Goal: Transaction & Acquisition: Purchase product/service

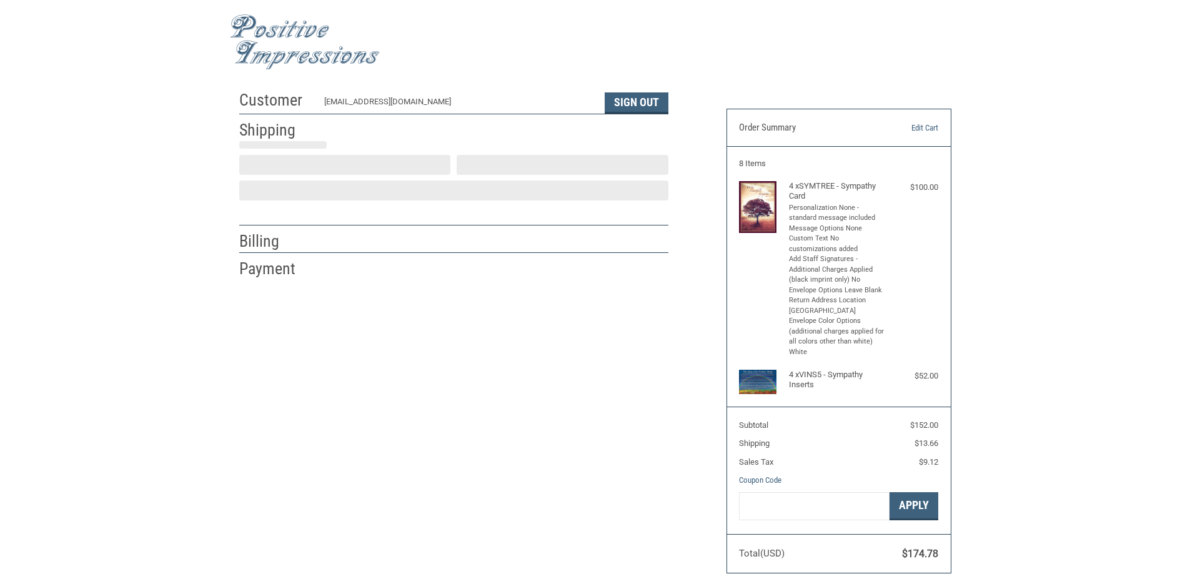
select select "US"
select select "MI"
type input "[GEOGRAPHIC_DATA]"
select select "MI"
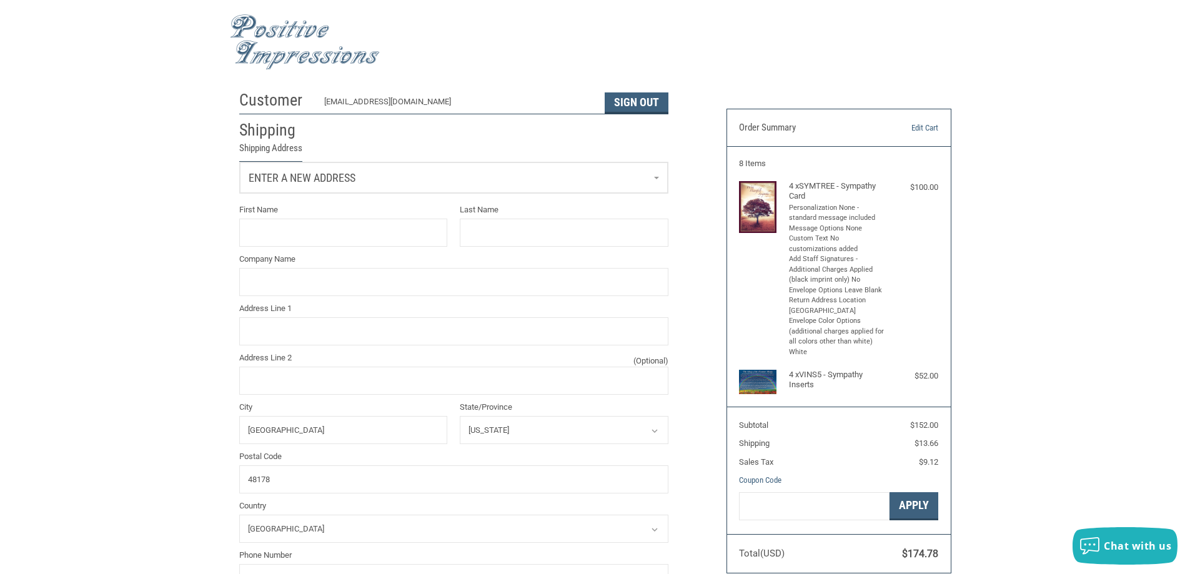
click at [523, 174] on link "Enter a new address" at bounding box center [454, 177] width 428 height 31
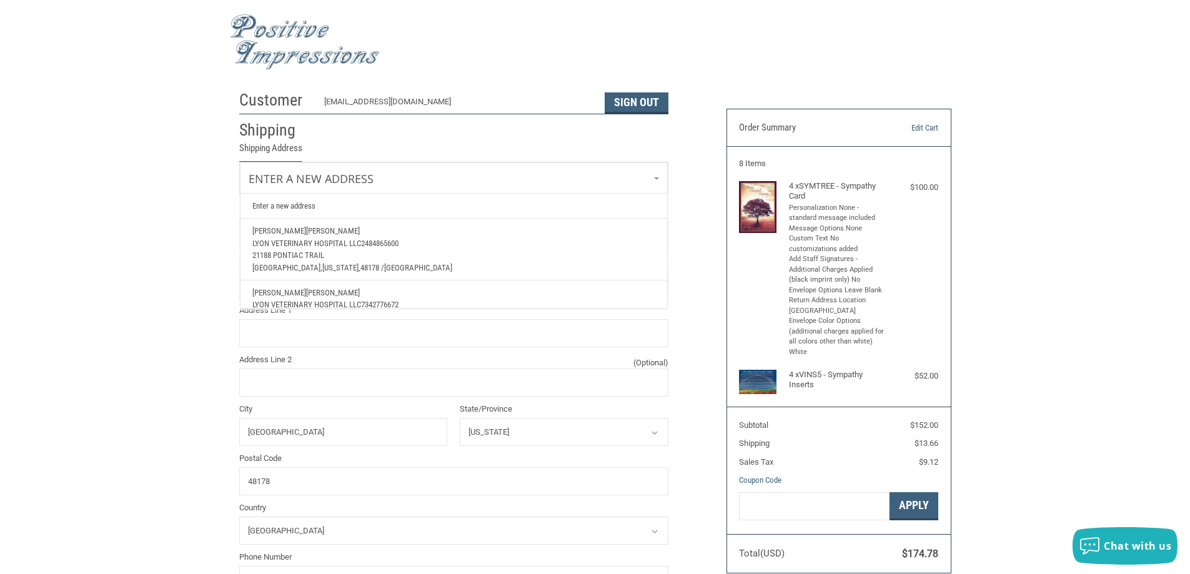
click at [306, 292] on span "[PERSON_NAME]" at bounding box center [333, 292] width 54 height 9
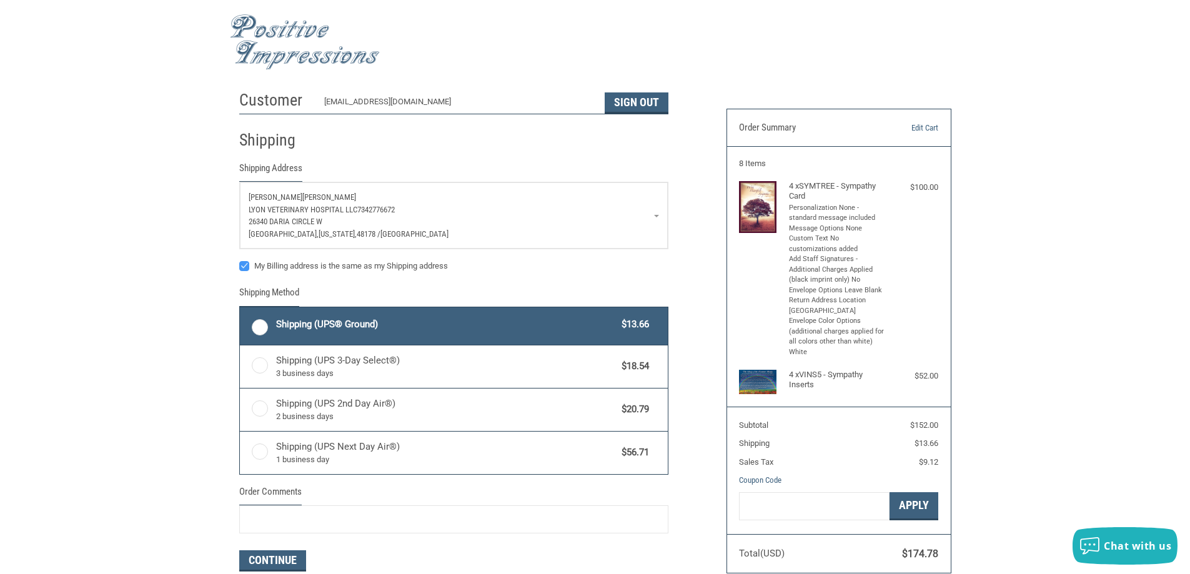
click at [432, 225] on p "26340 Daria Circle W" at bounding box center [454, 221] width 410 height 12
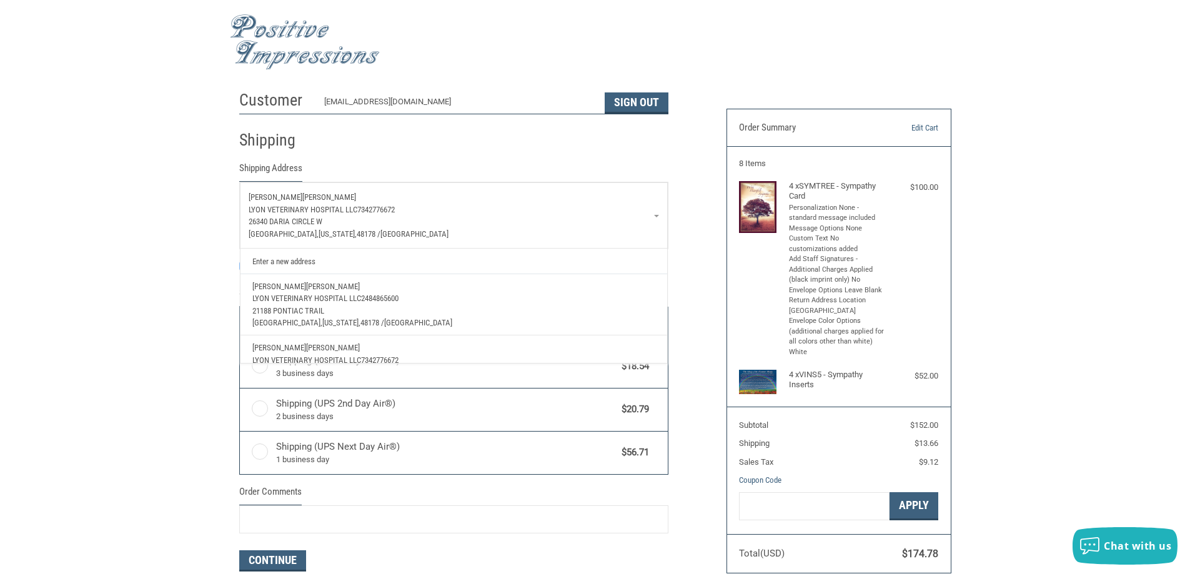
click at [360, 297] on span "Lyon Veterinary Hospital LLC" at bounding box center [306, 297] width 109 height 9
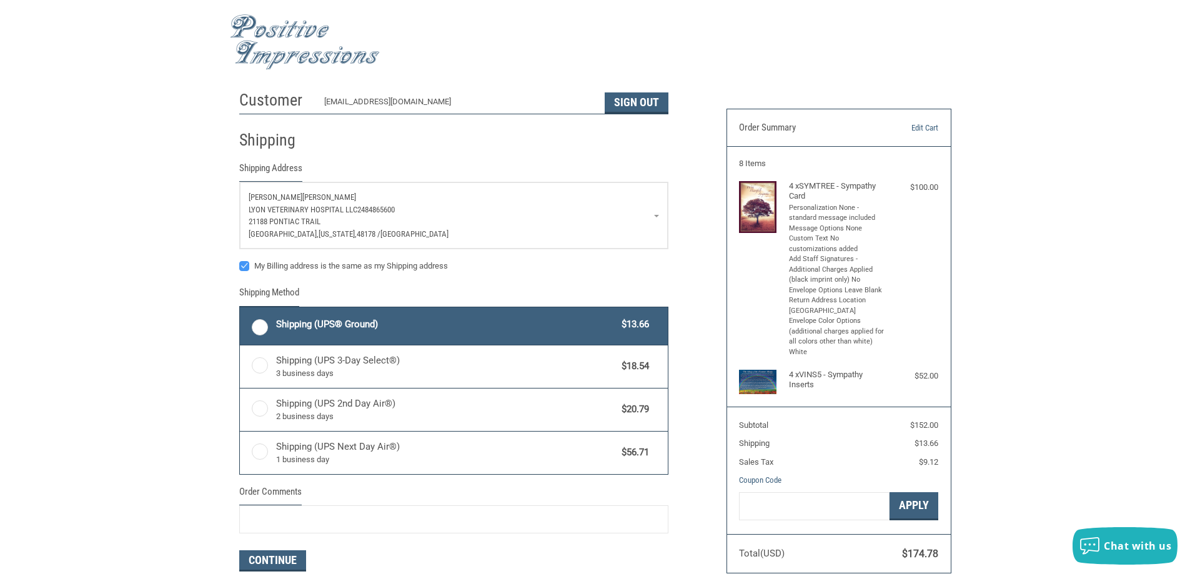
click at [257, 330] on label "Shipping (UPS® Ground) $13.66" at bounding box center [454, 325] width 428 height 37
click at [240, 309] on input "Shipping (UPS® Ground) $13.66" at bounding box center [240, 308] width 1 height 1
radio input "true"
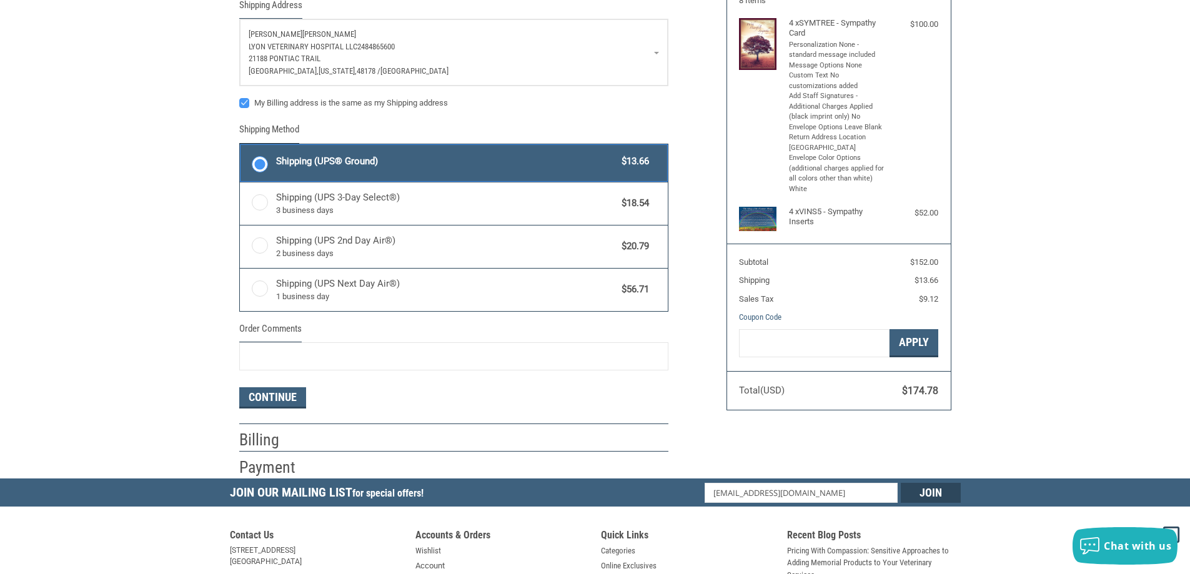
scroll to position [165, 0]
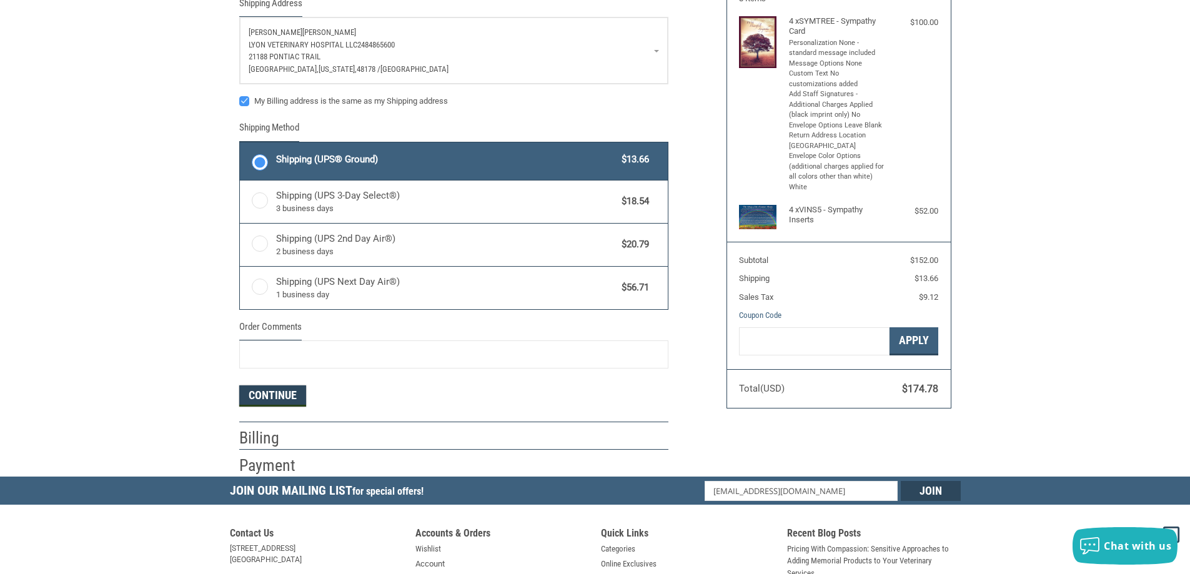
click at [269, 403] on button "Continue" at bounding box center [272, 395] width 67 height 21
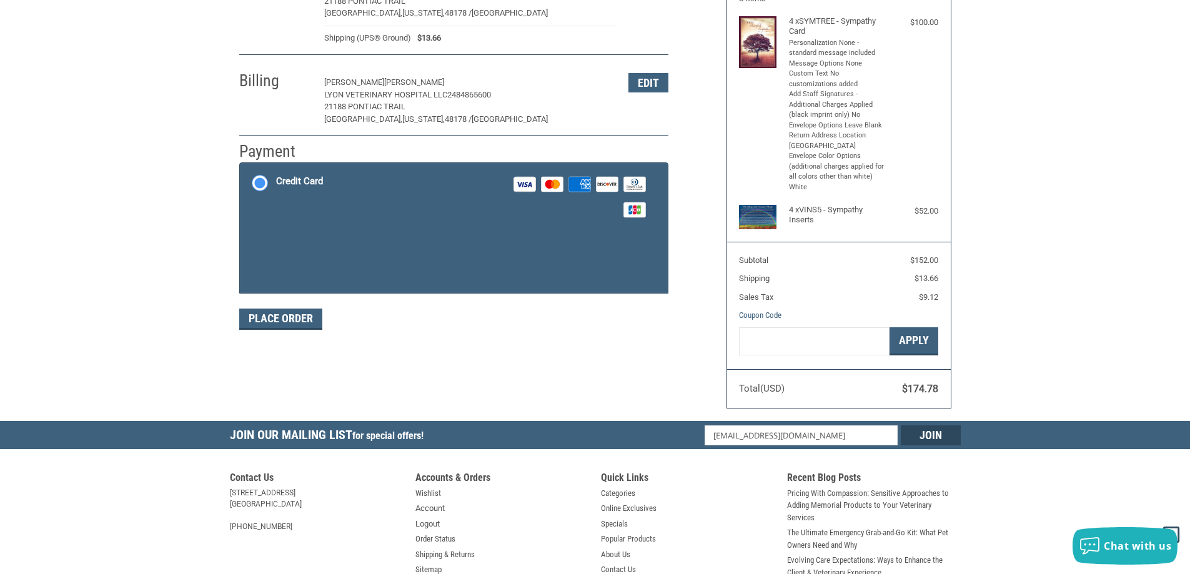
scroll to position [187, 0]
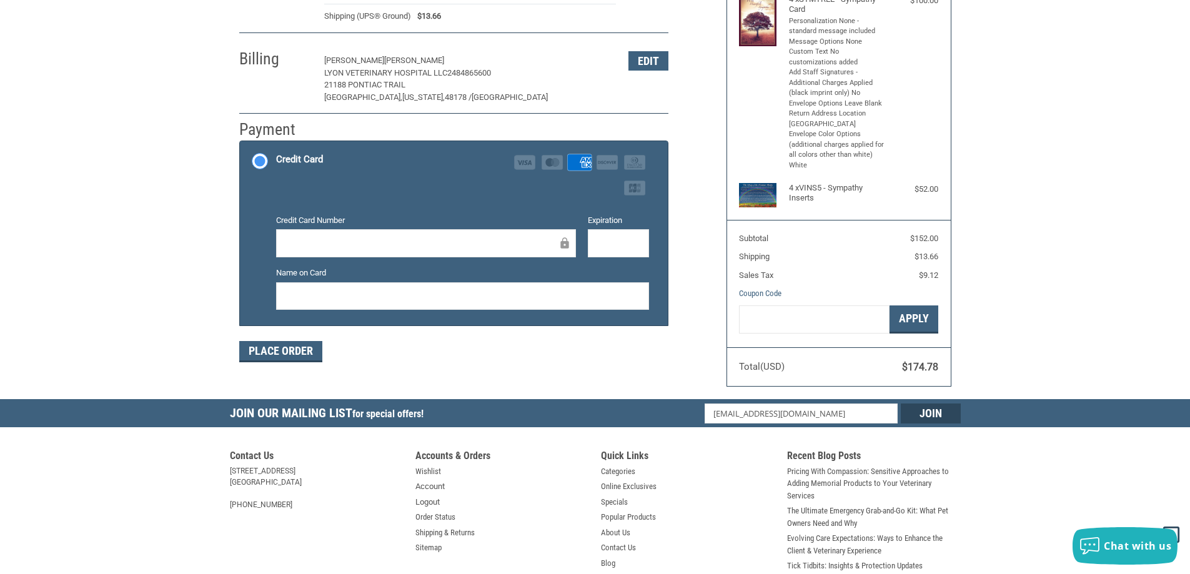
click at [616, 232] on div at bounding box center [618, 243] width 61 height 28
click at [507, 311] on div "Name on Card" at bounding box center [462, 289] width 385 height 45
click at [283, 352] on button "Place Order" at bounding box center [280, 351] width 83 height 21
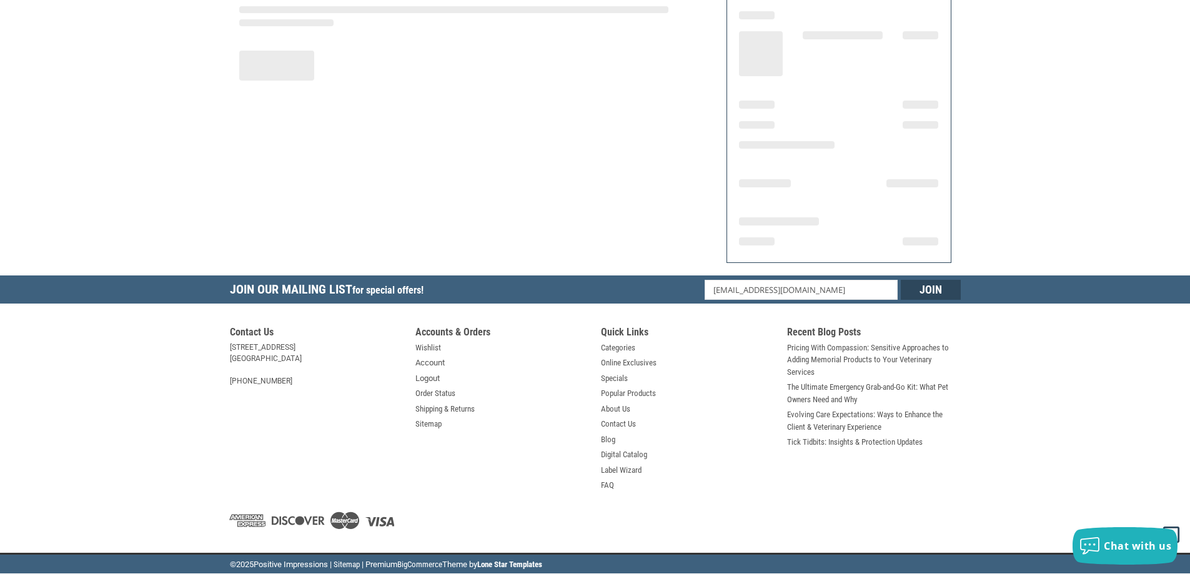
scroll to position [145, 0]
